Goal: Check status

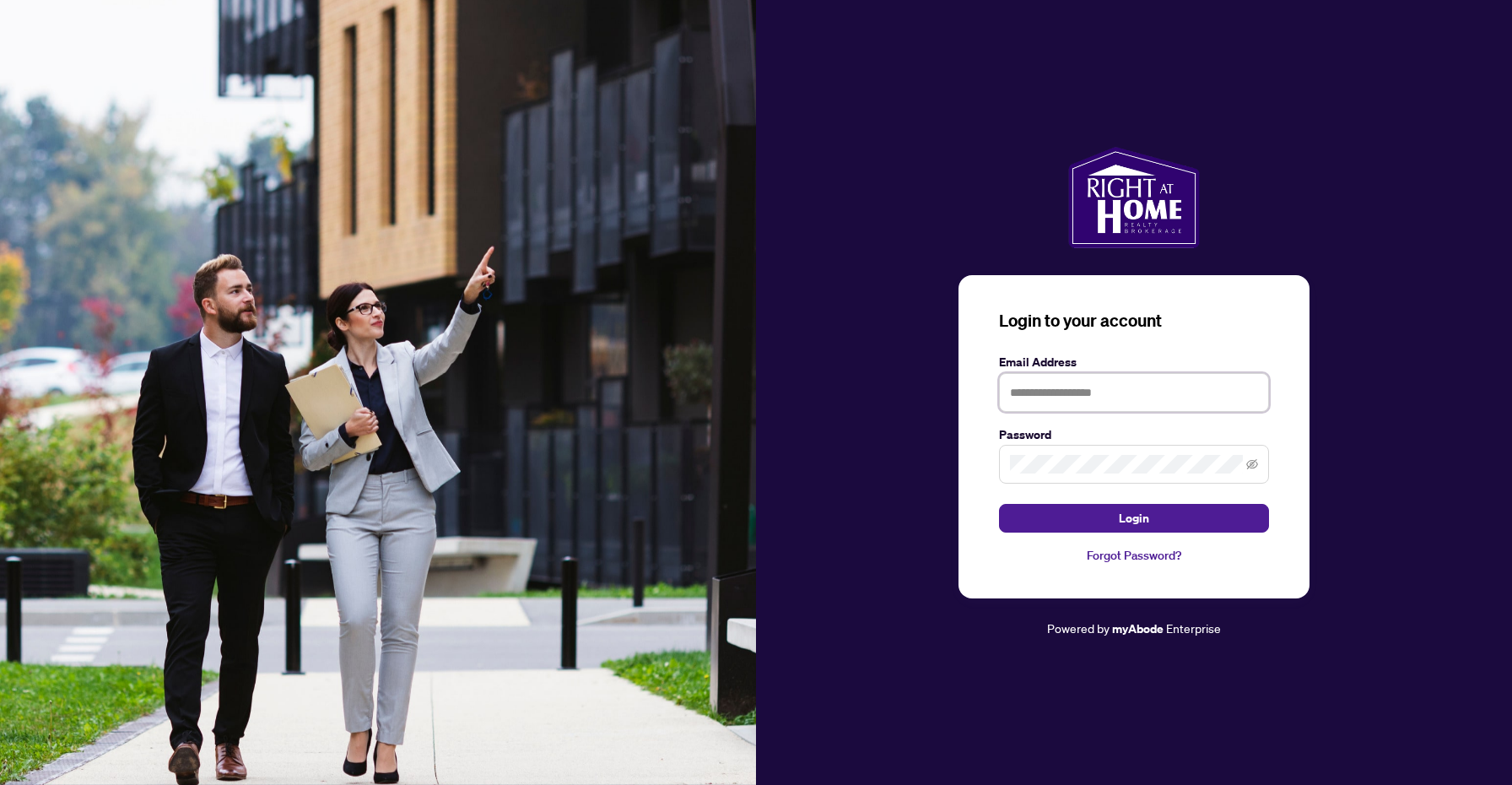
type input "**********"
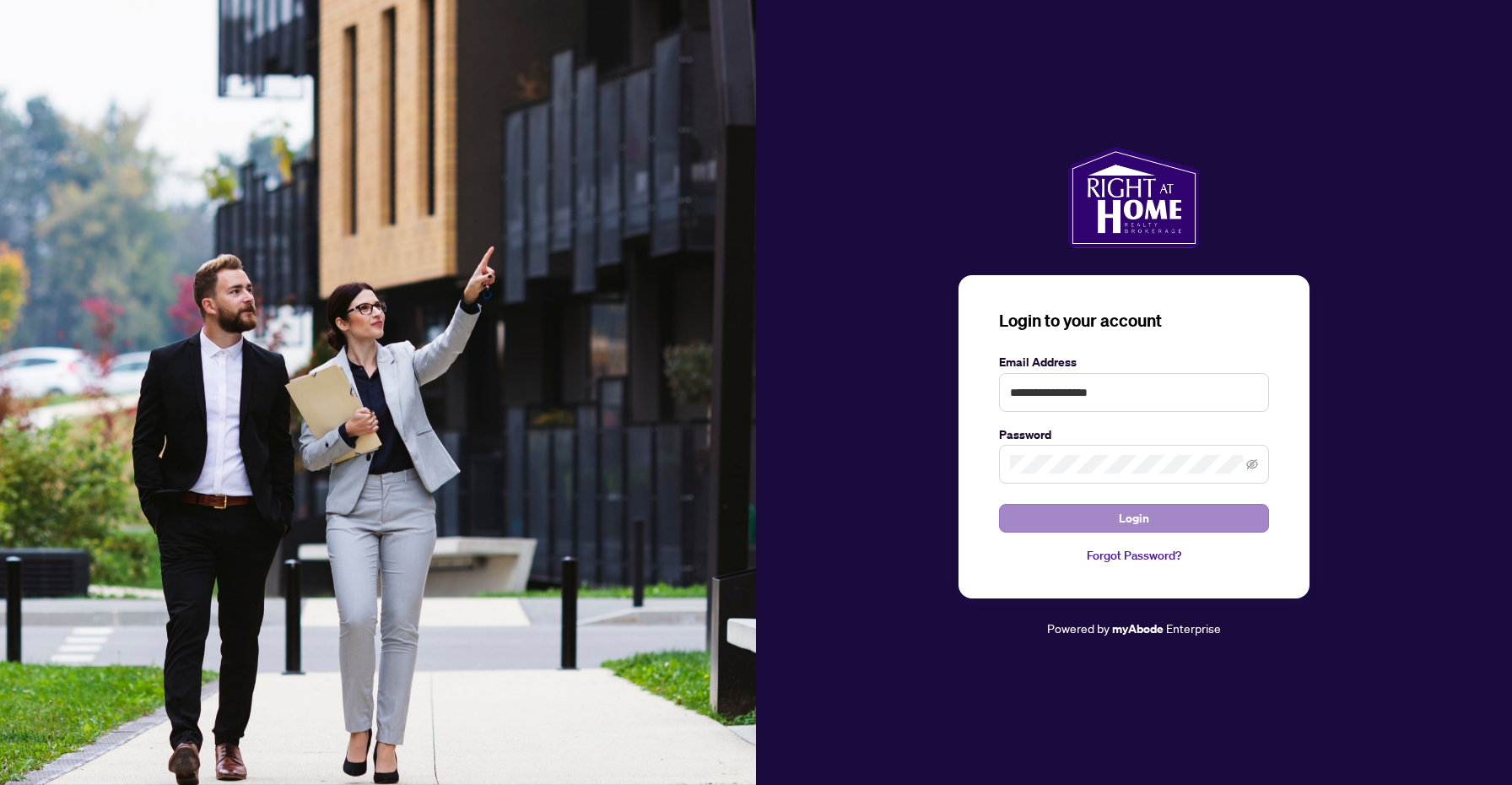
click at [1133, 519] on span "Login" at bounding box center [1134, 518] width 30 height 27
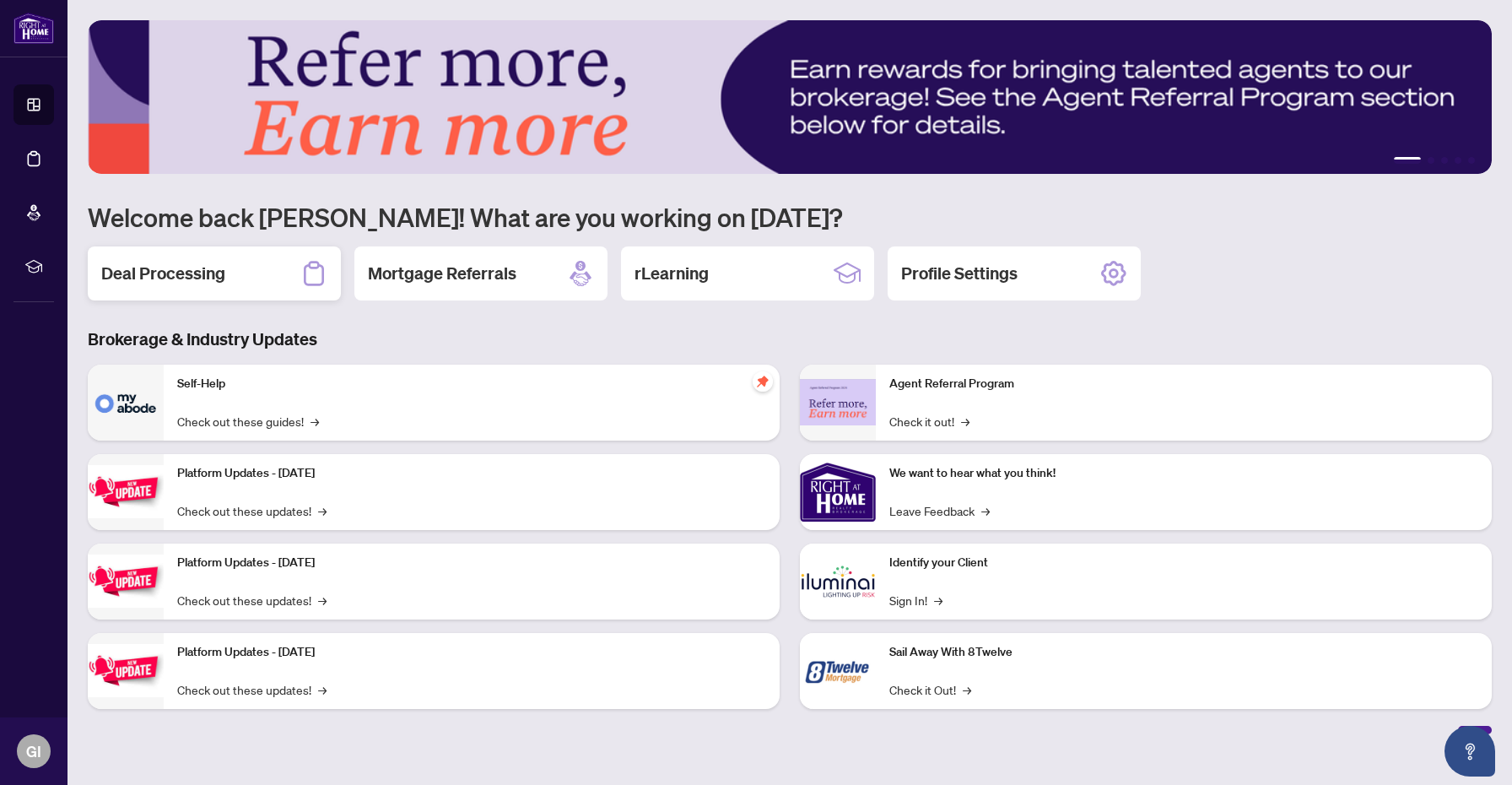
click at [288, 285] on div "Deal Processing" at bounding box center [214, 273] width 253 height 54
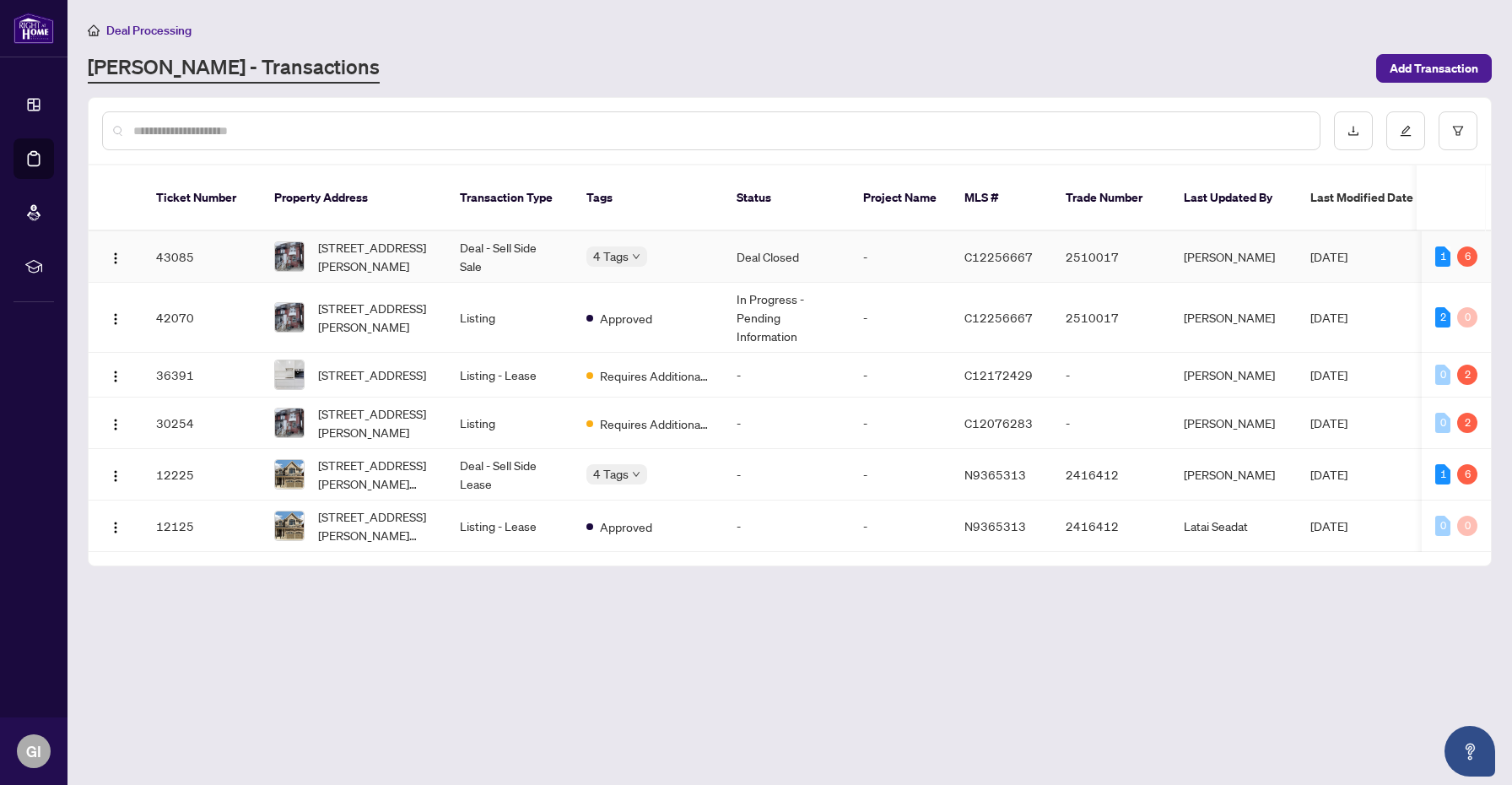
click at [682, 248] on td "4 Tags" at bounding box center [648, 256] width 151 height 51
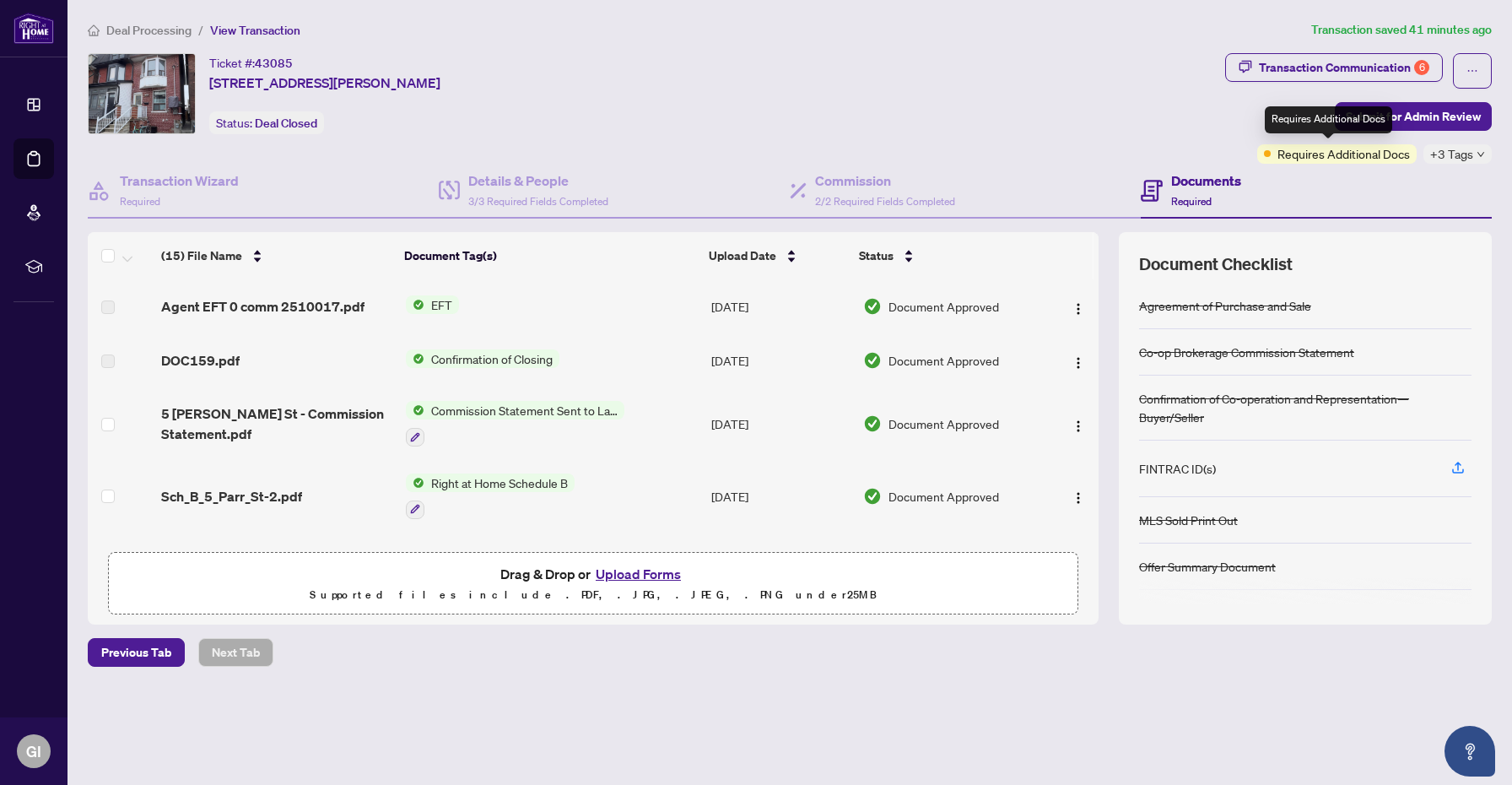
click at [1322, 158] on span "Requires Additional Docs" at bounding box center [1343, 153] width 132 height 18
click at [1375, 65] on div "Transaction Communication 6" at bounding box center [1344, 67] width 171 height 27
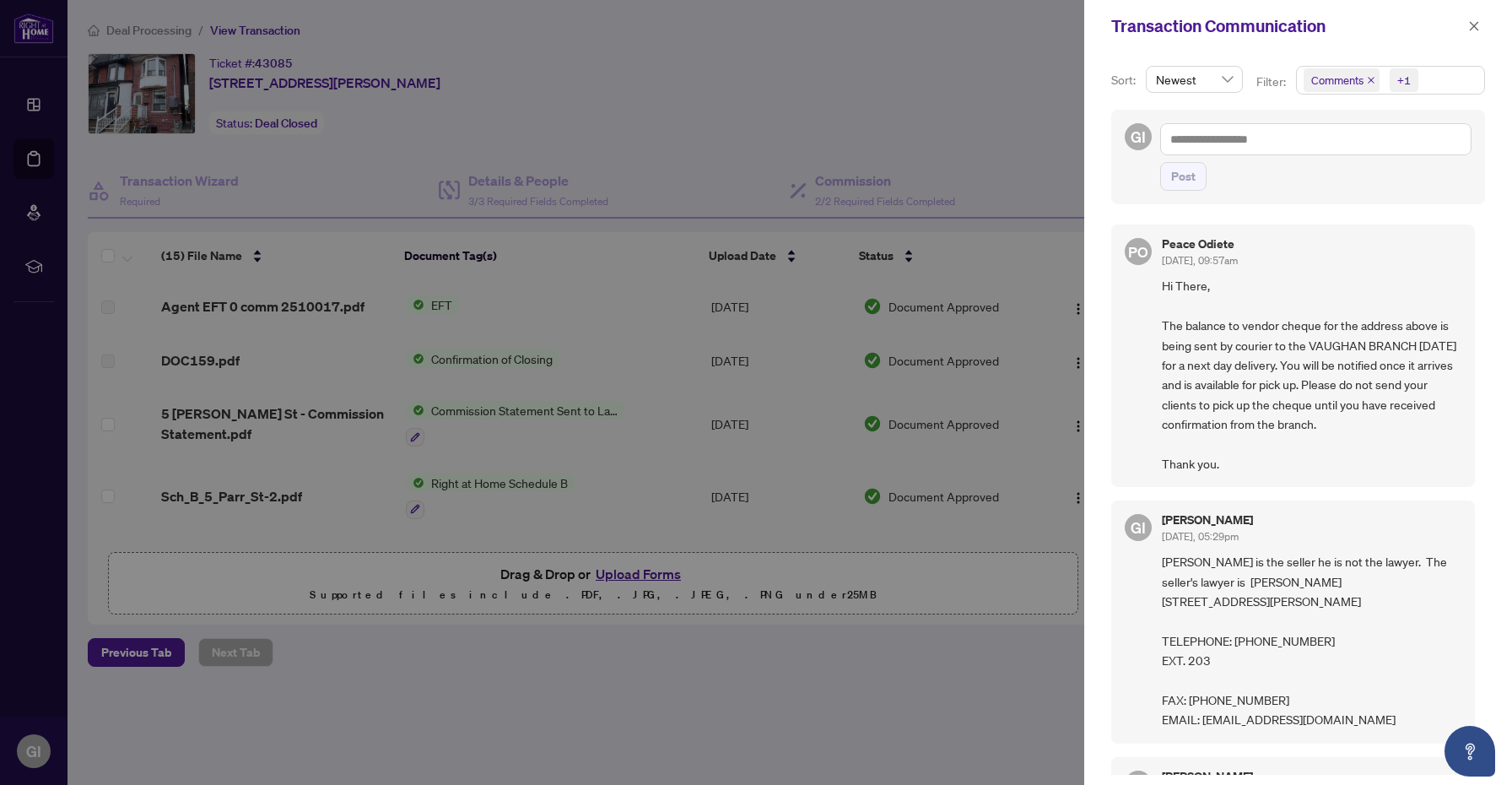
click at [1260, 361] on span "Hi There, The balance to vendor cheque for the address above is being sent by c…" at bounding box center [1312, 375] width 299 height 197
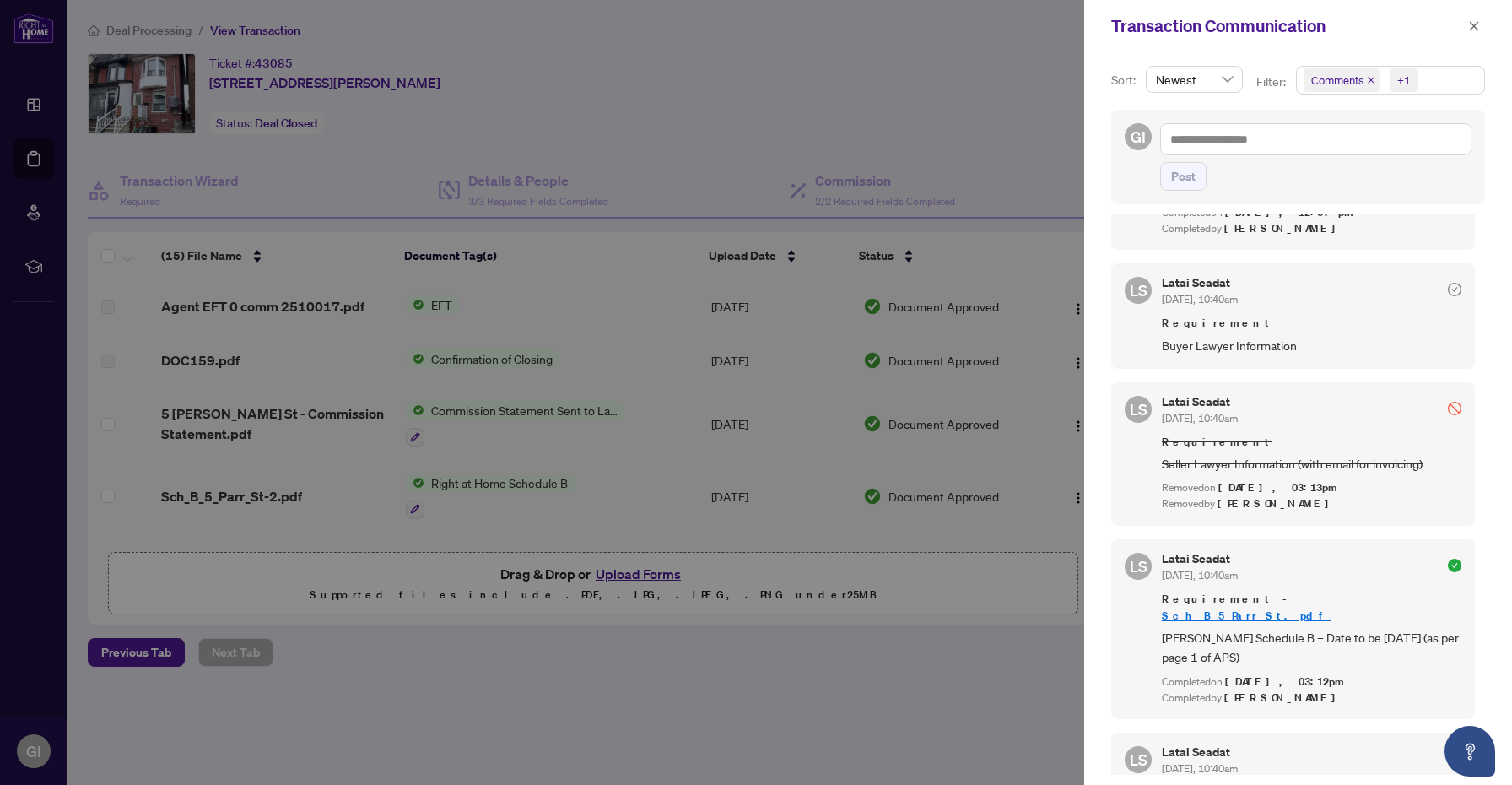
scroll to position [703, 0]
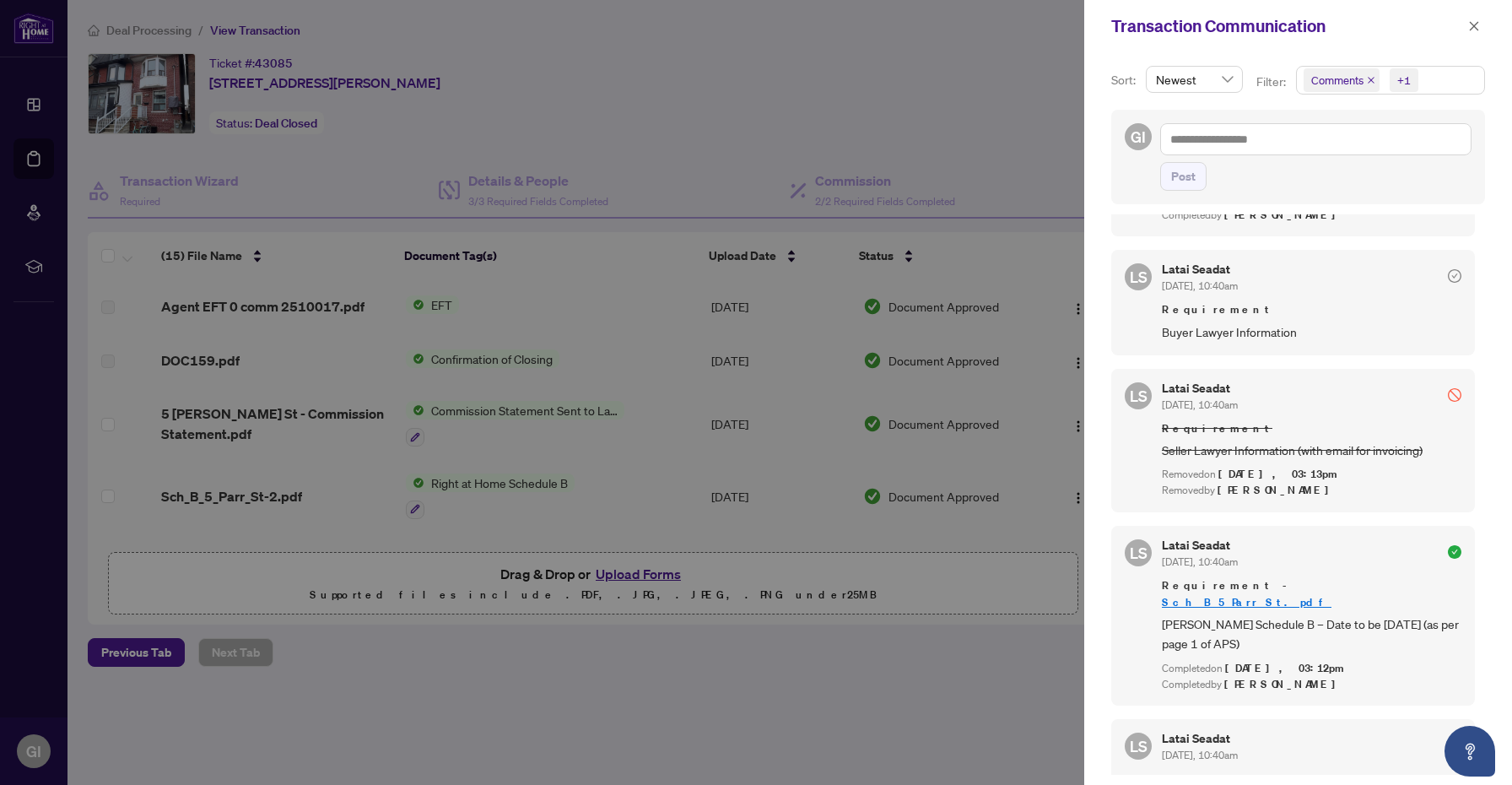
click at [779, 195] on div at bounding box center [756, 392] width 1512 height 785
click at [765, 144] on div at bounding box center [756, 392] width 1512 height 785
click at [1477, 25] on icon "close" at bounding box center [1474, 26] width 12 height 12
